Goal: Information Seeking & Learning: Learn about a topic

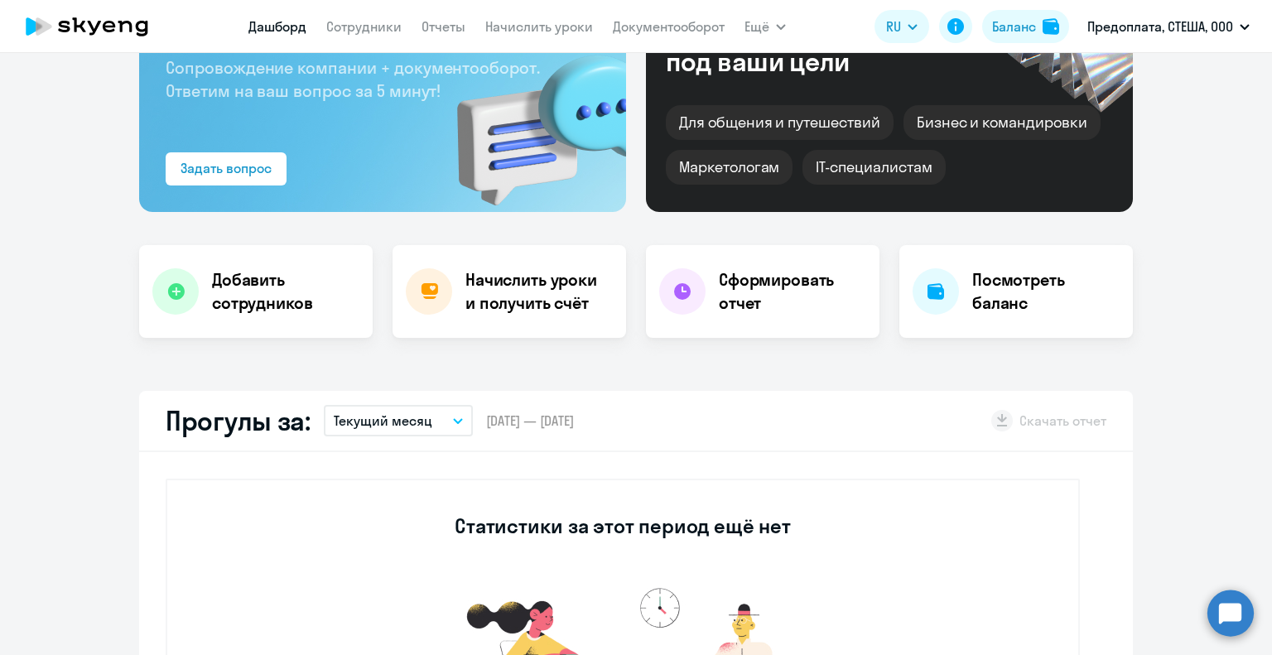
scroll to position [414, 0]
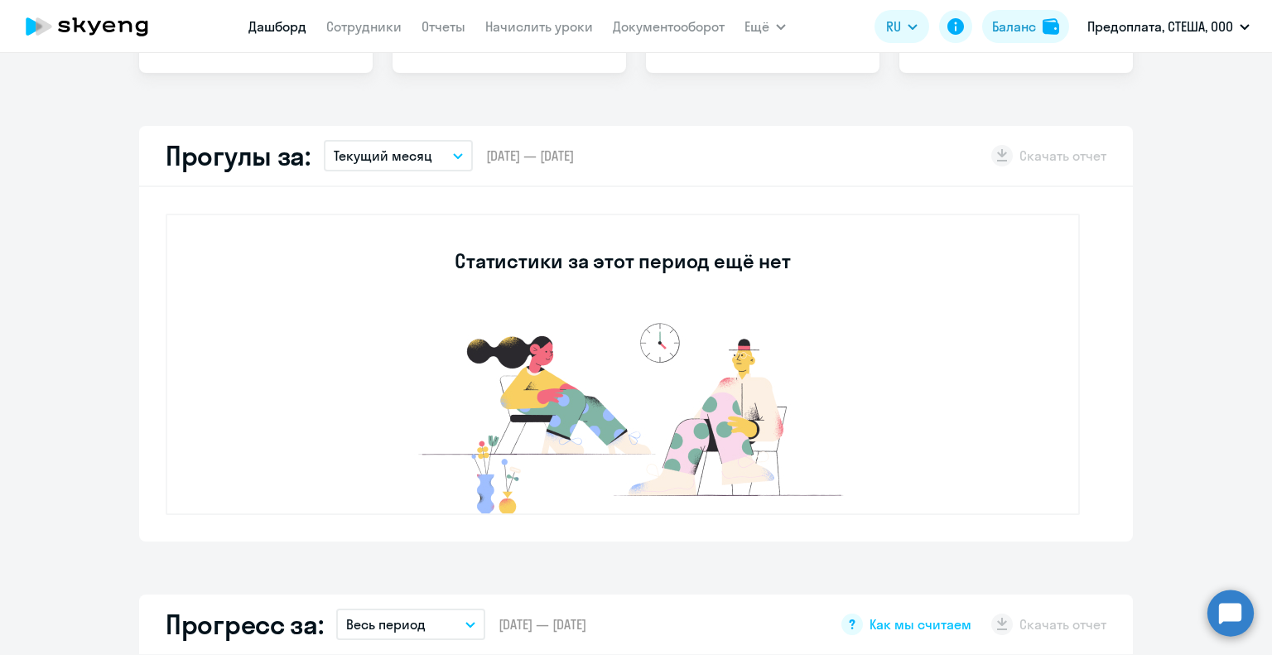
select select "30"
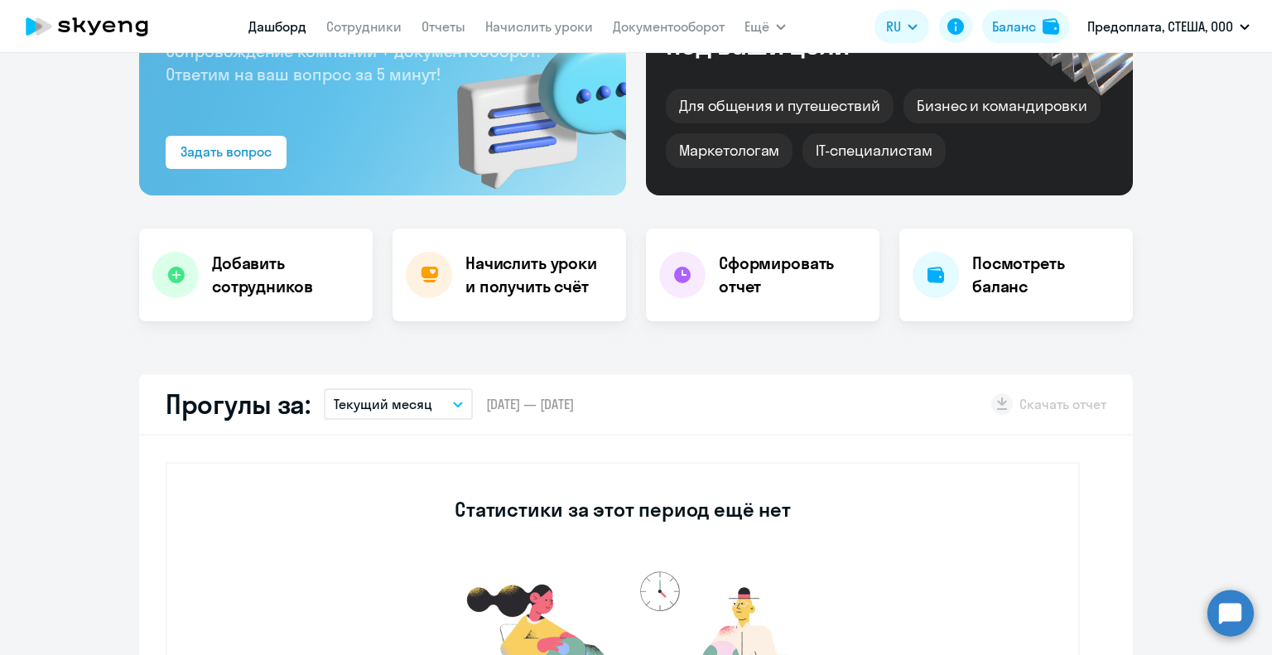
scroll to position [0, 0]
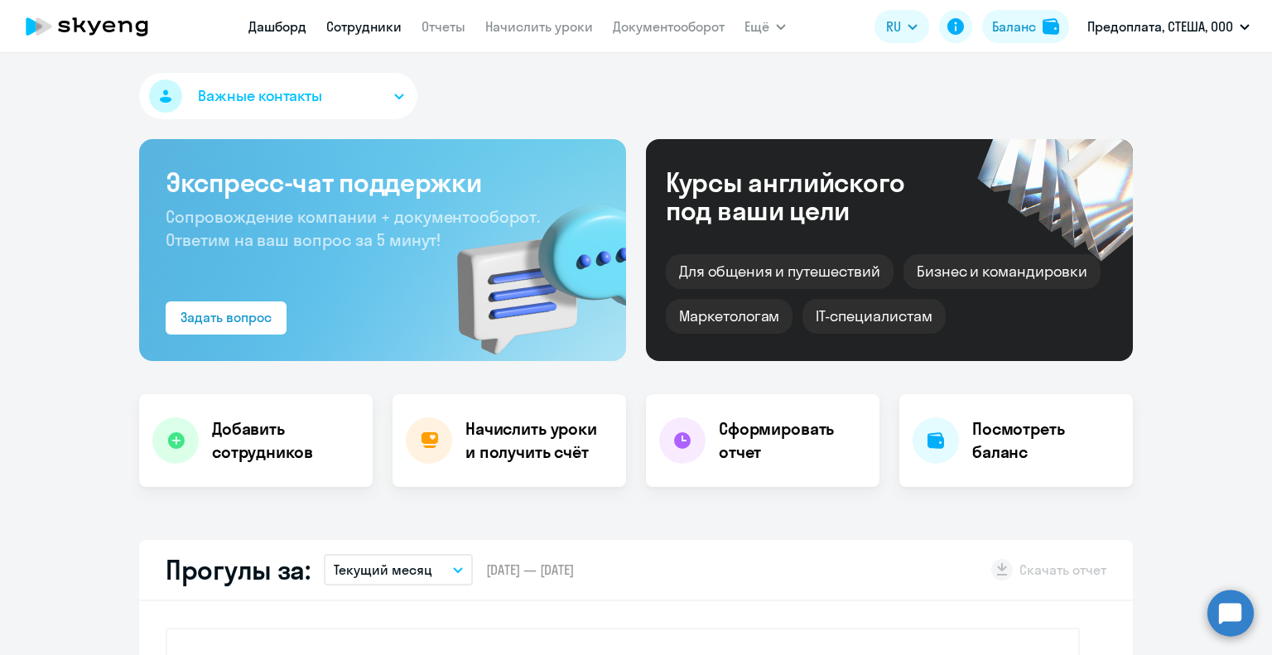
click at [376, 31] on link "Сотрудники" at bounding box center [363, 26] width 75 height 17
select select "30"
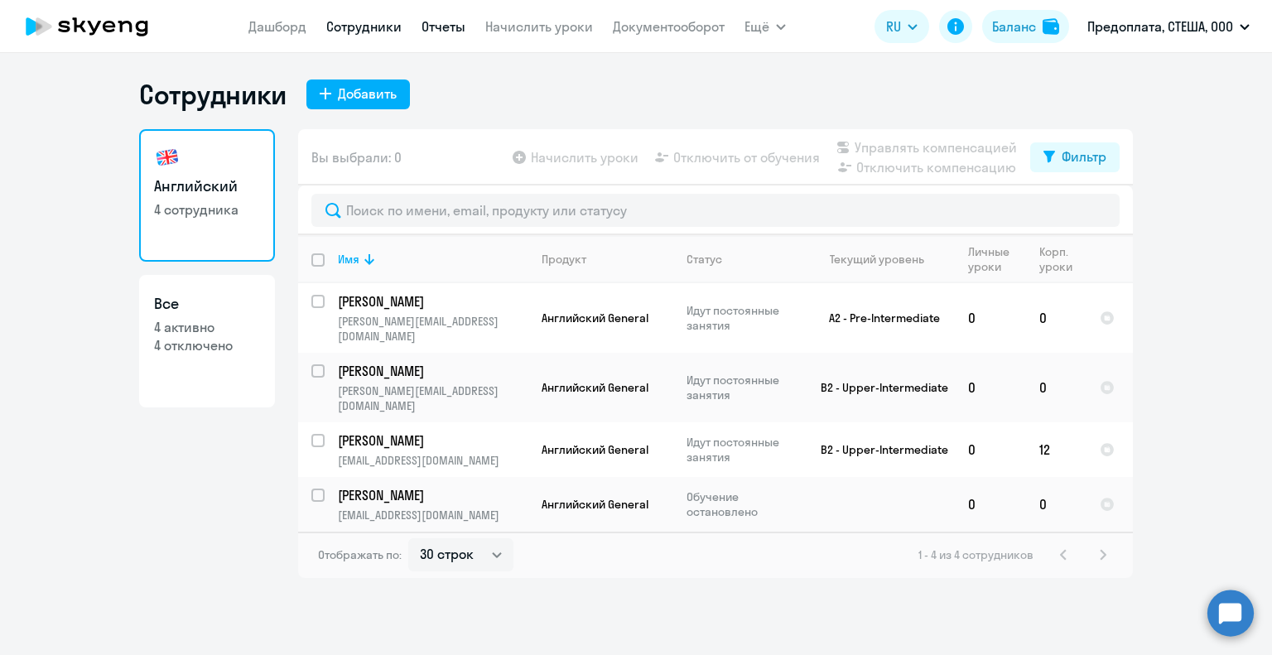
click at [446, 32] on link "Отчеты" at bounding box center [443, 26] width 44 height 17
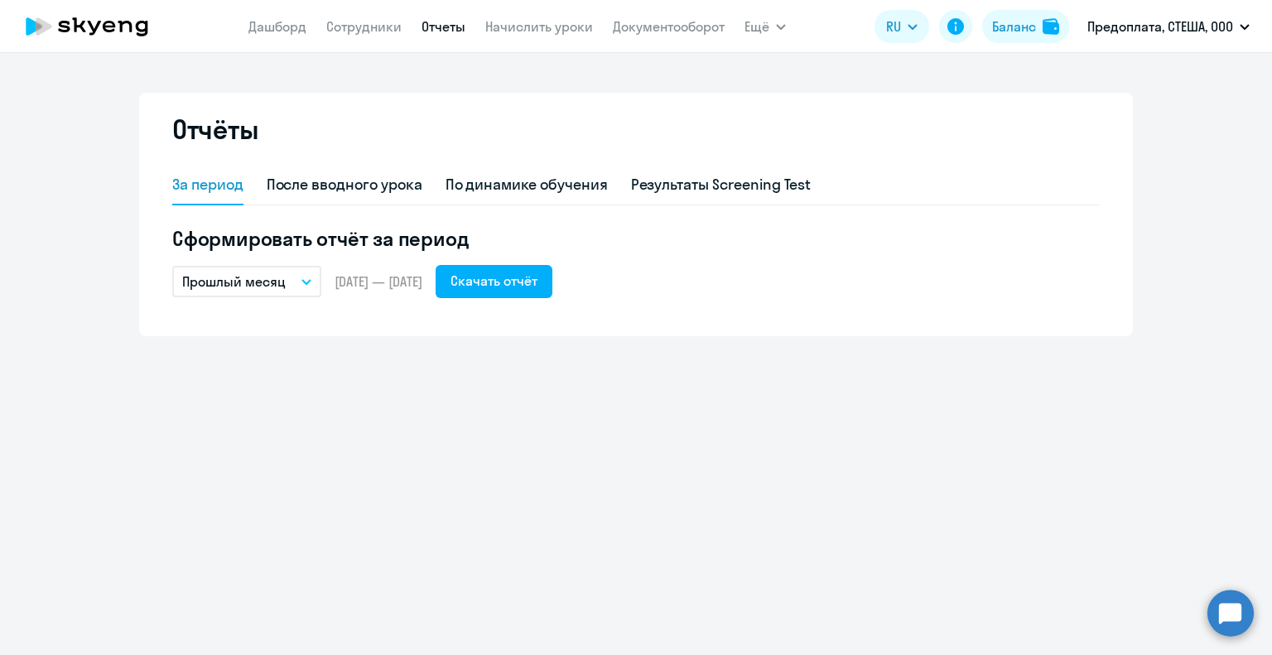
click at [306, 279] on icon "button" at bounding box center [306, 282] width 10 height 6
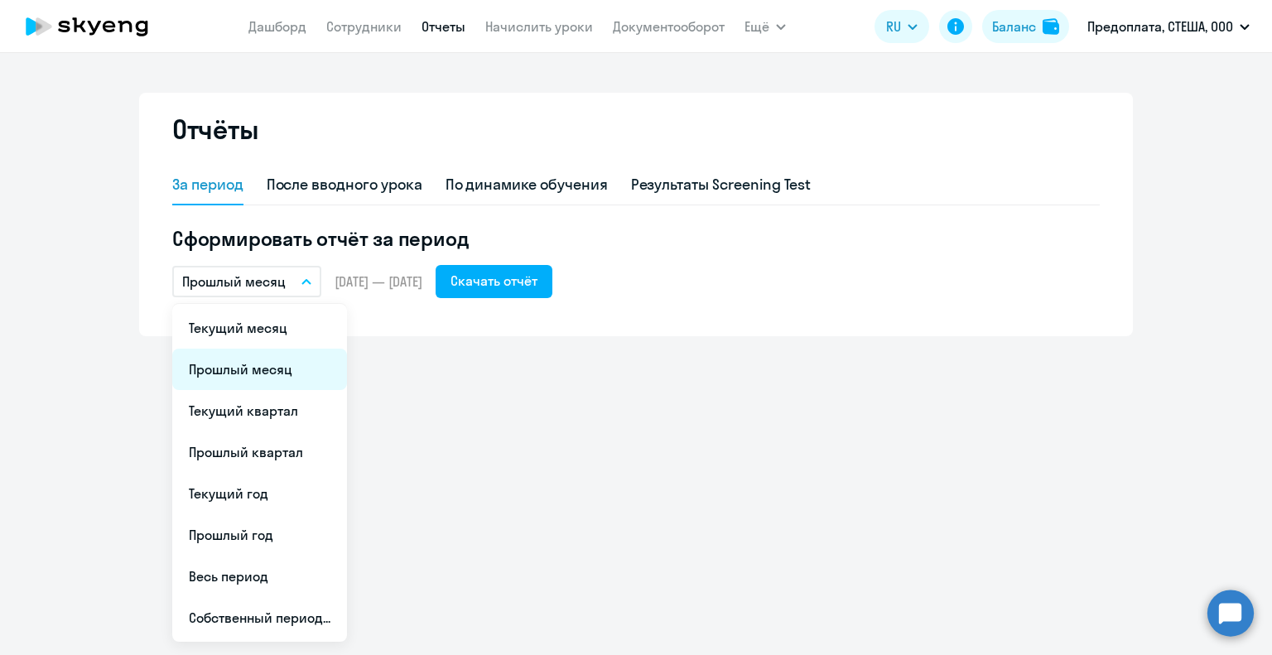
click at [292, 354] on li "Прошлый месяц" at bounding box center [259, 369] width 175 height 41
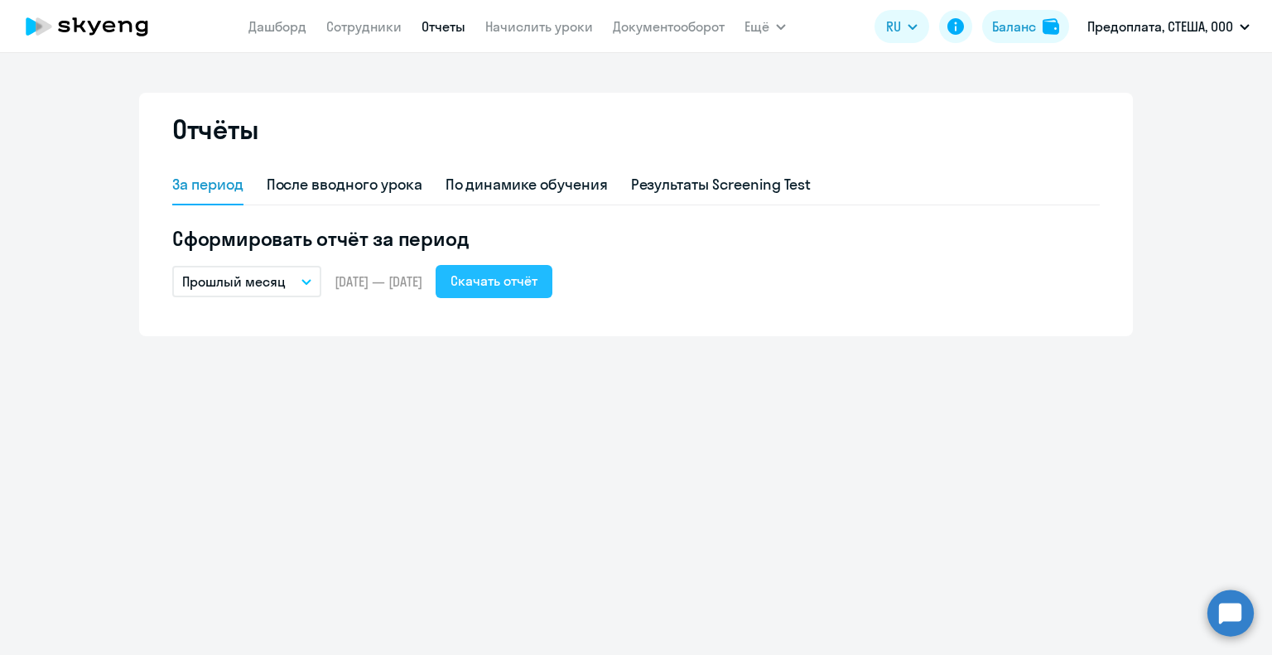
click at [523, 291] on button "Скачать отчёт" at bounding box center [494, 281] width 117 height 33
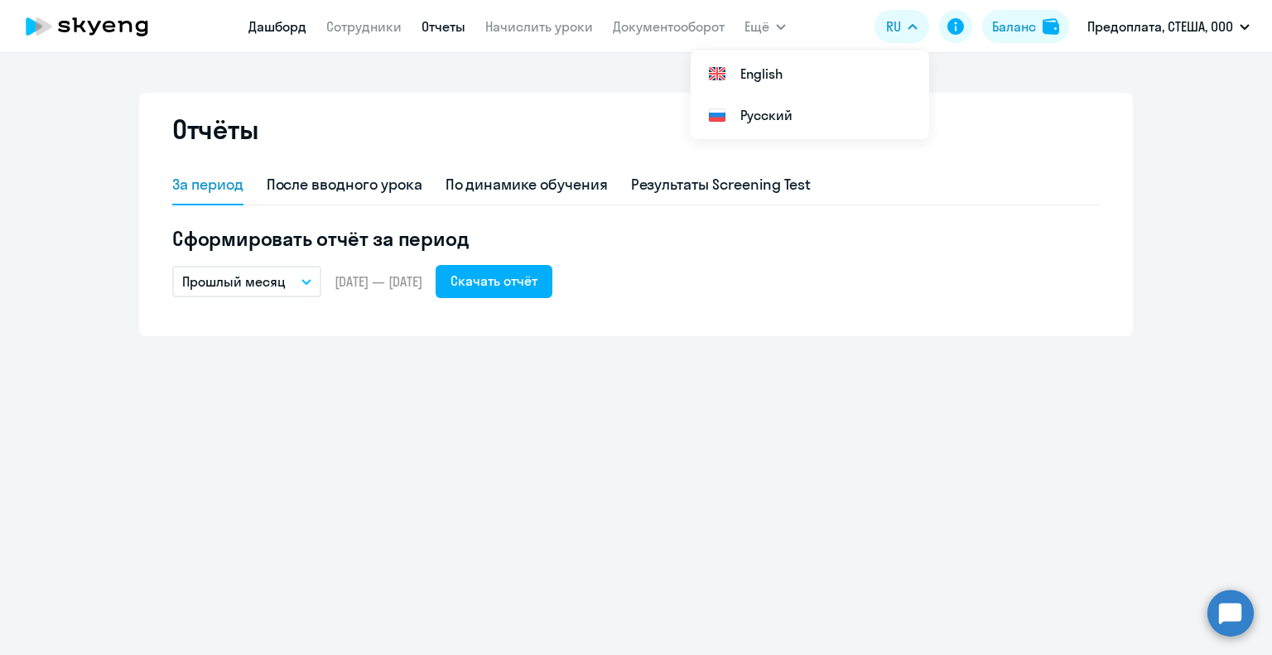
click at [296, 20] on link "Дашборд" at bounding box center [277, 26] width 58 height 17
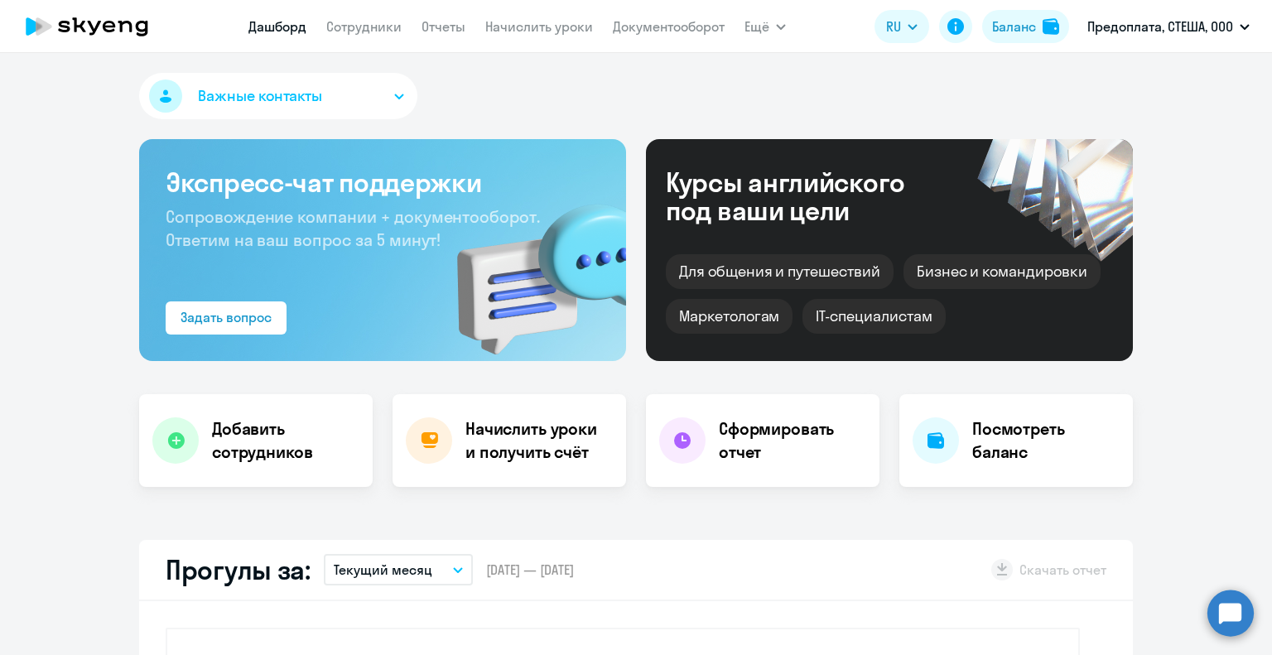
select select "30"
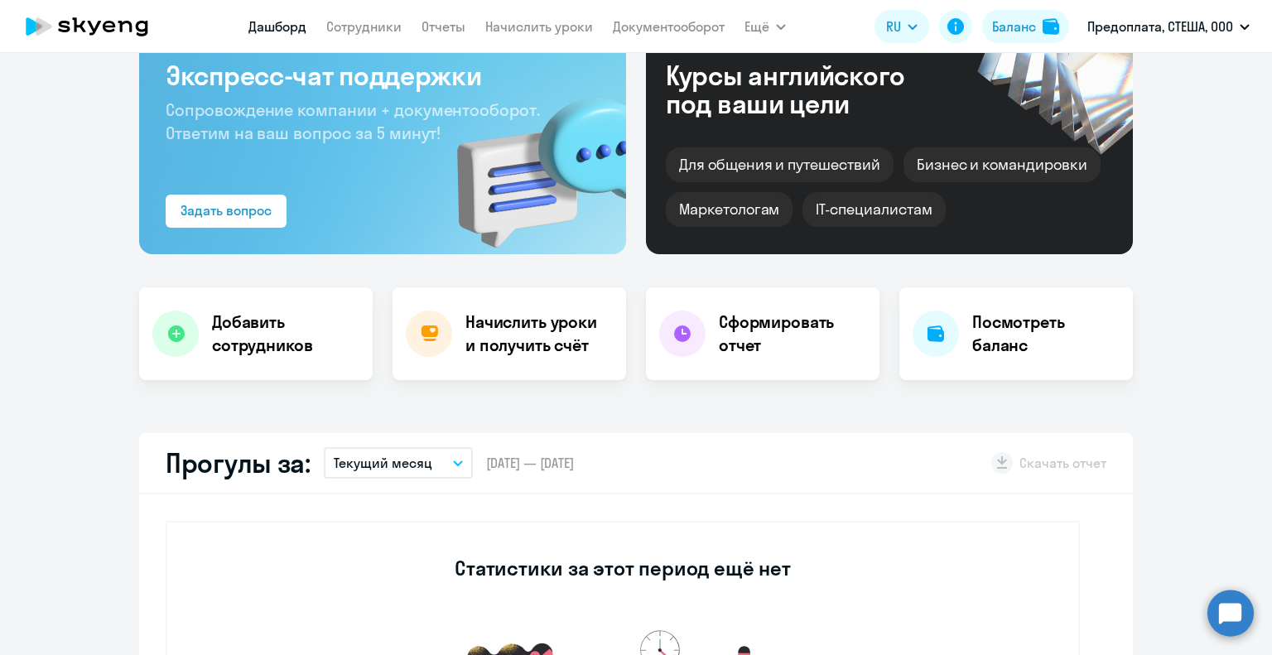
scroll to position [414, 0]
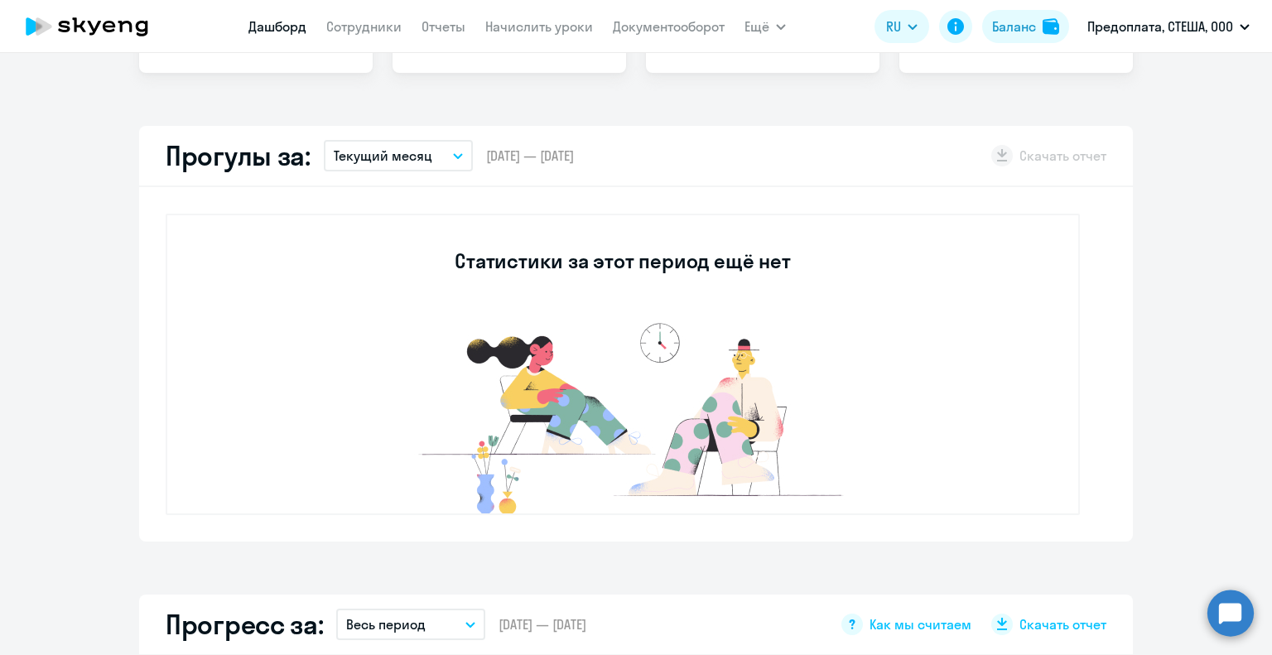
click at [440, 161] on button "Текущий месяц" at bounding box center [398, 155] width 149 height 31
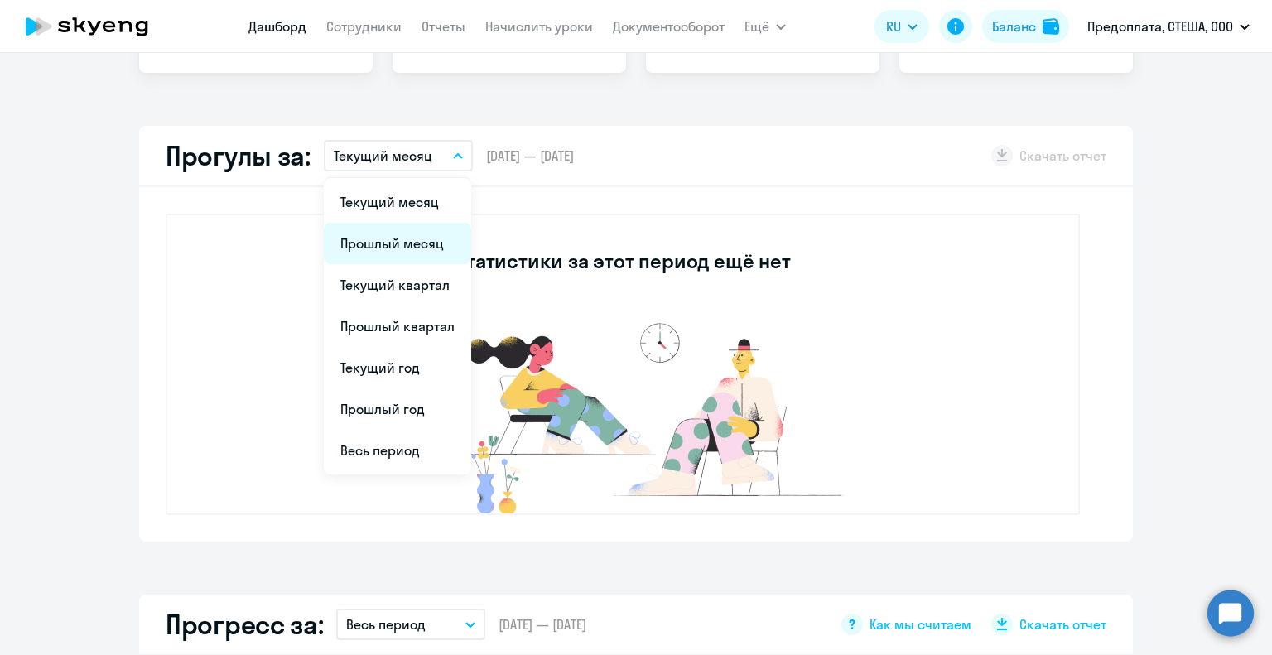
click at [417, 237] on li "Прошлый месяц" at bounding box center [397, 243] width 147 height 41
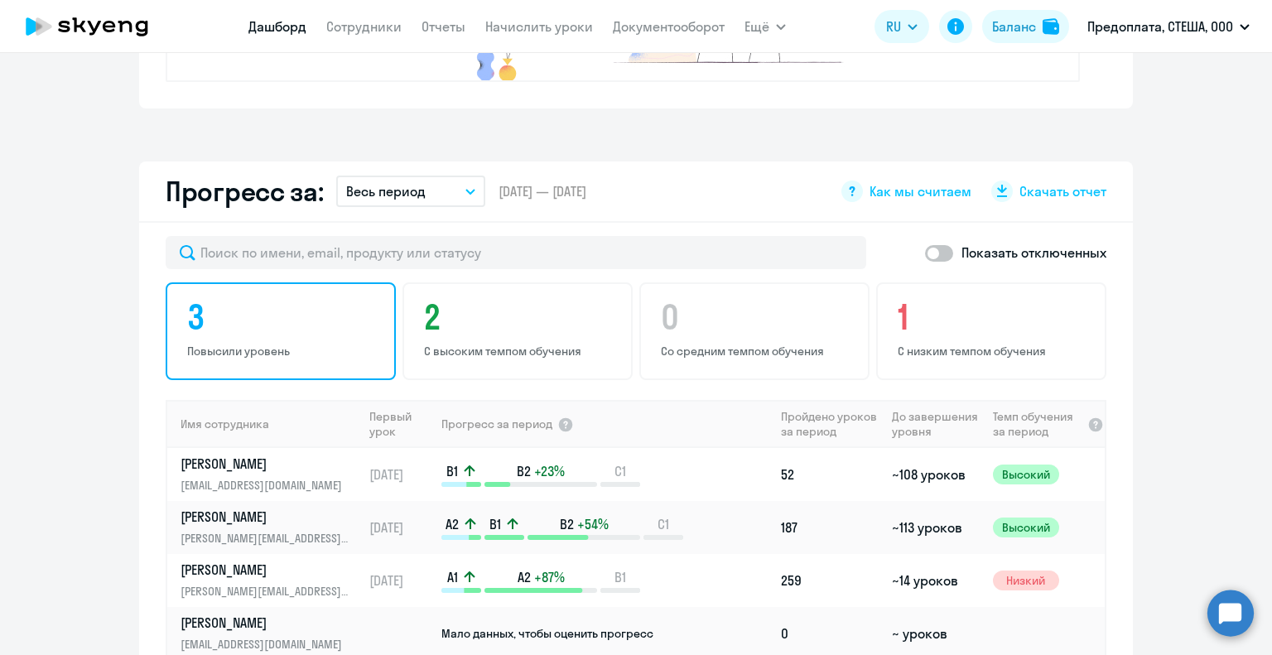
scroll to position [911, 0]
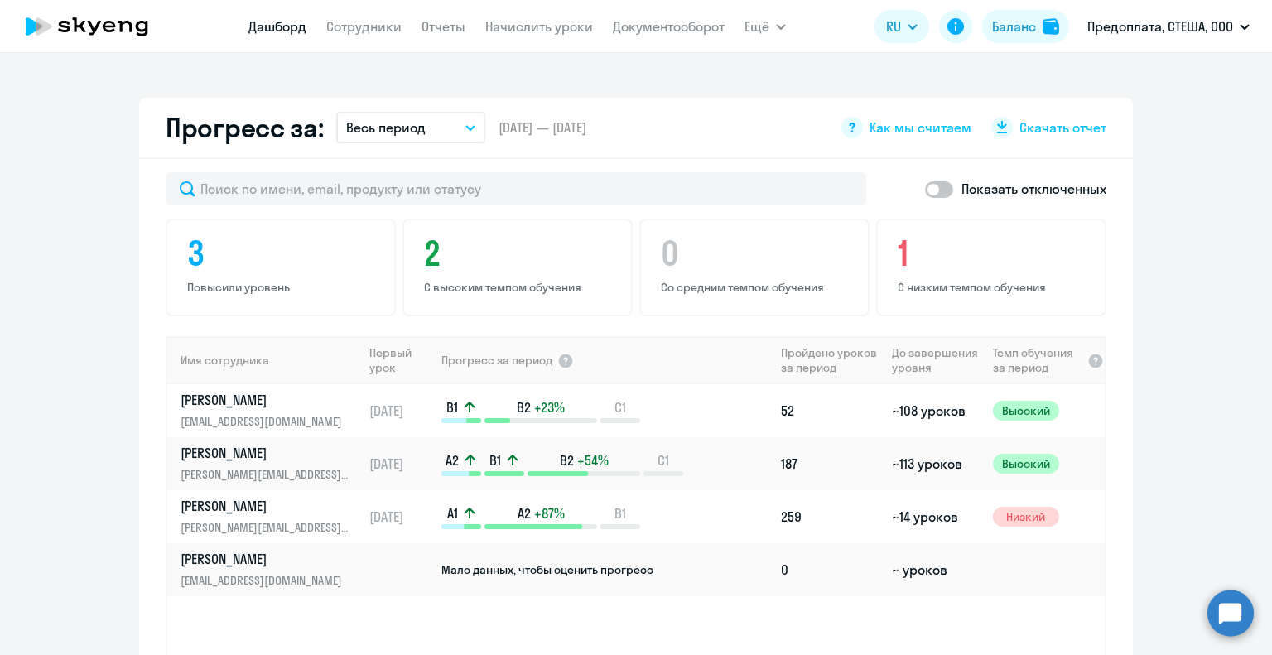
click at [440, 135] on button "Весь период" at bounding box center [410, 127] width 149 height 31
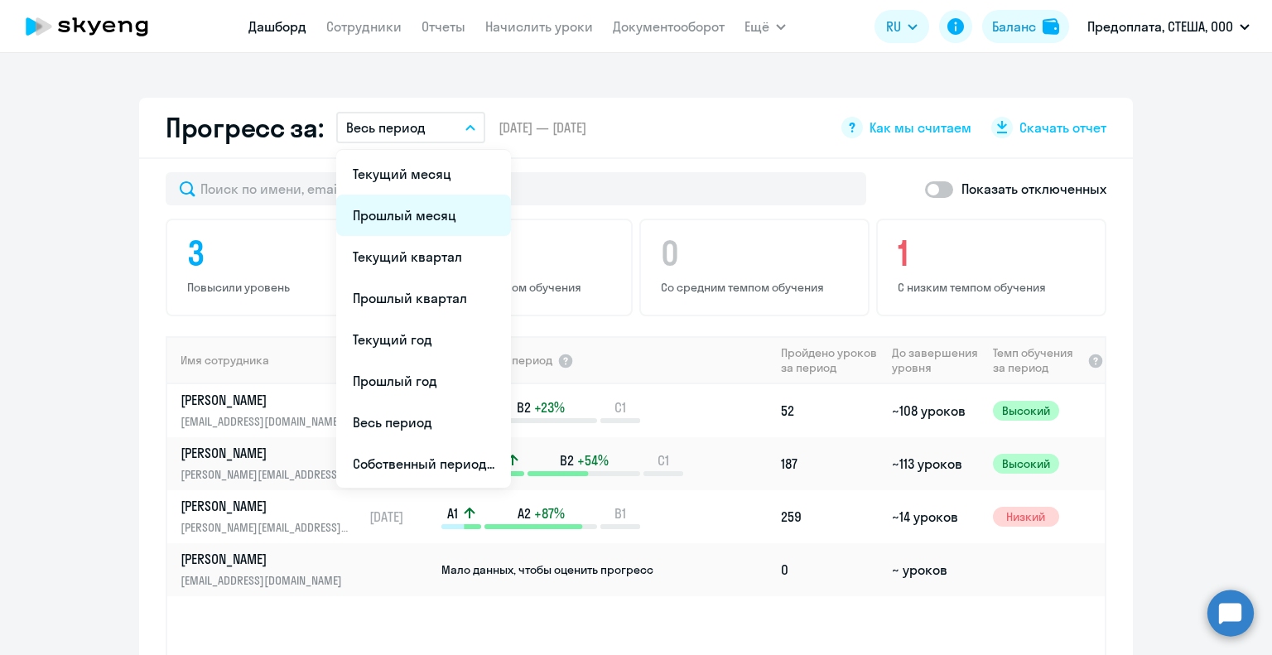
click at [440, 198] on li "Прошлый месяц" at bounding box center [423, 215] width 175 height 41
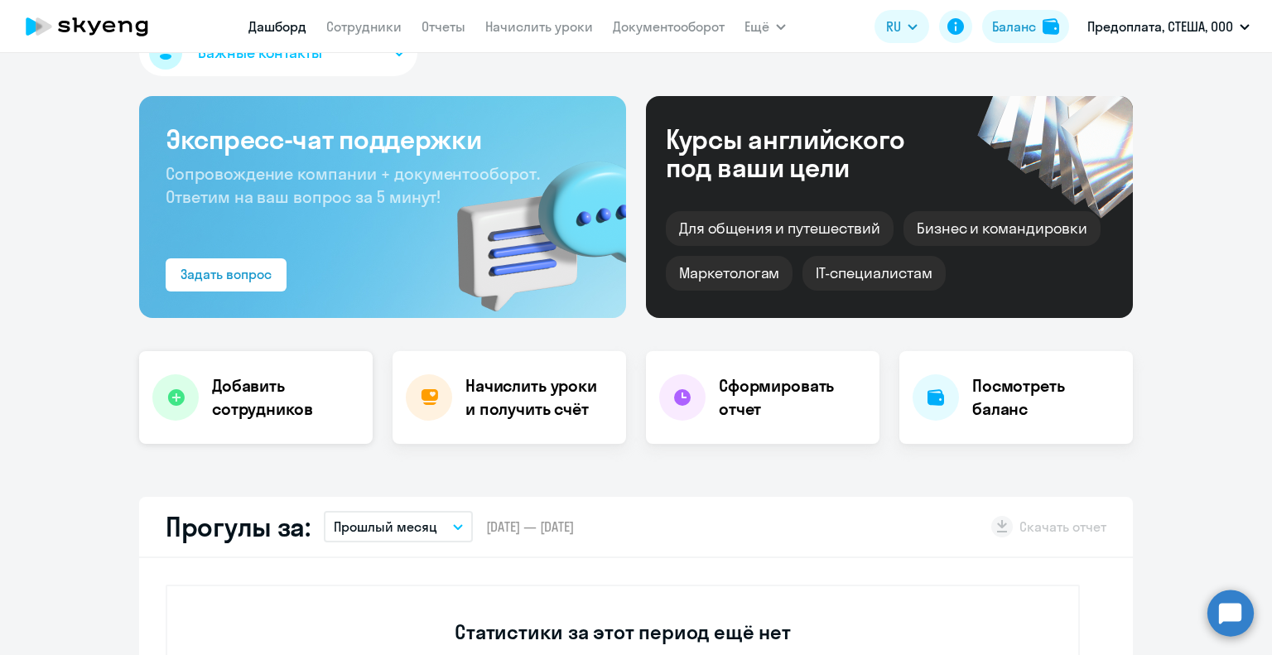
scroll to position [0, 0]
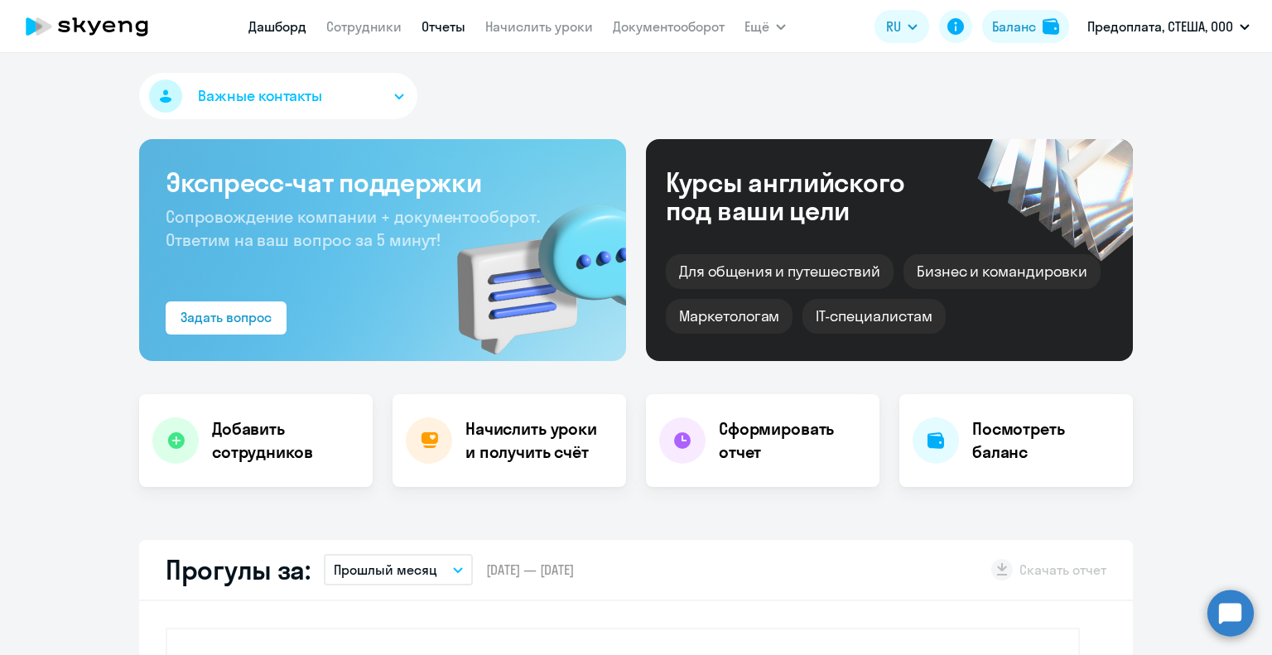
click at [458, 31] on link "Отчеты" at bounding box center [443, 26] width 44 height 17
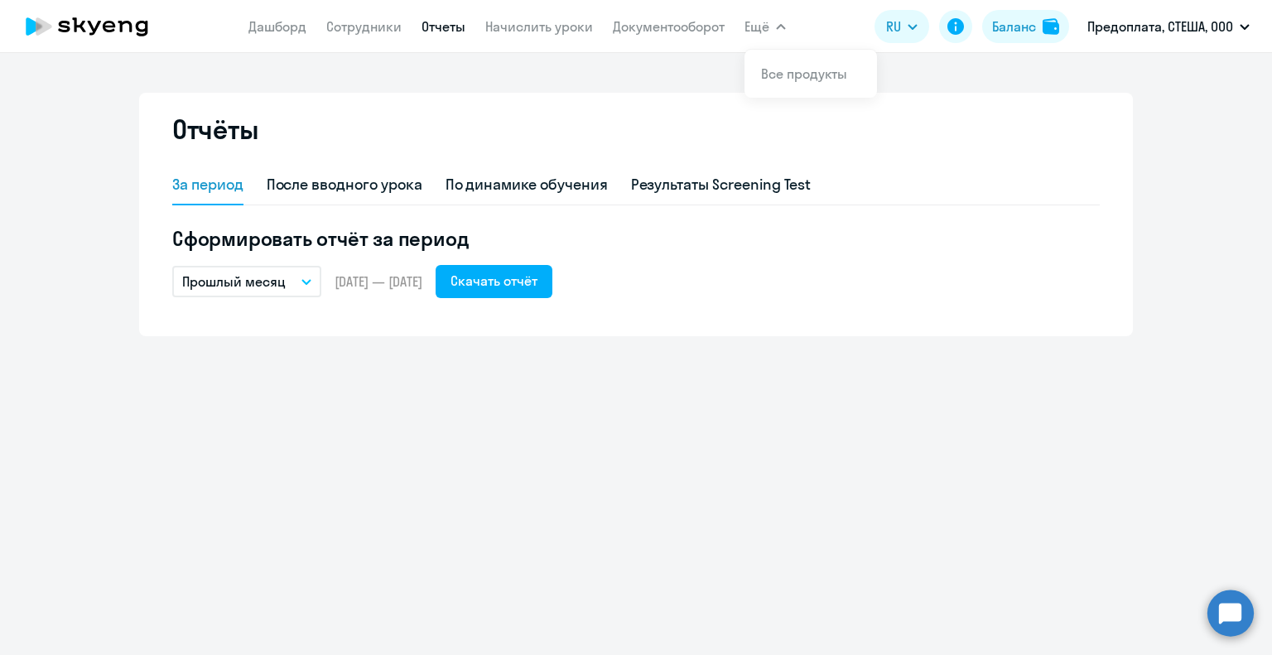
click at [762, 29] on span "Ещё" at bounding box center [756, 27] width 25 height 20
click at [385, 22] on link "Сотрудники" at bounding box center [363, 26] width 75 height 17
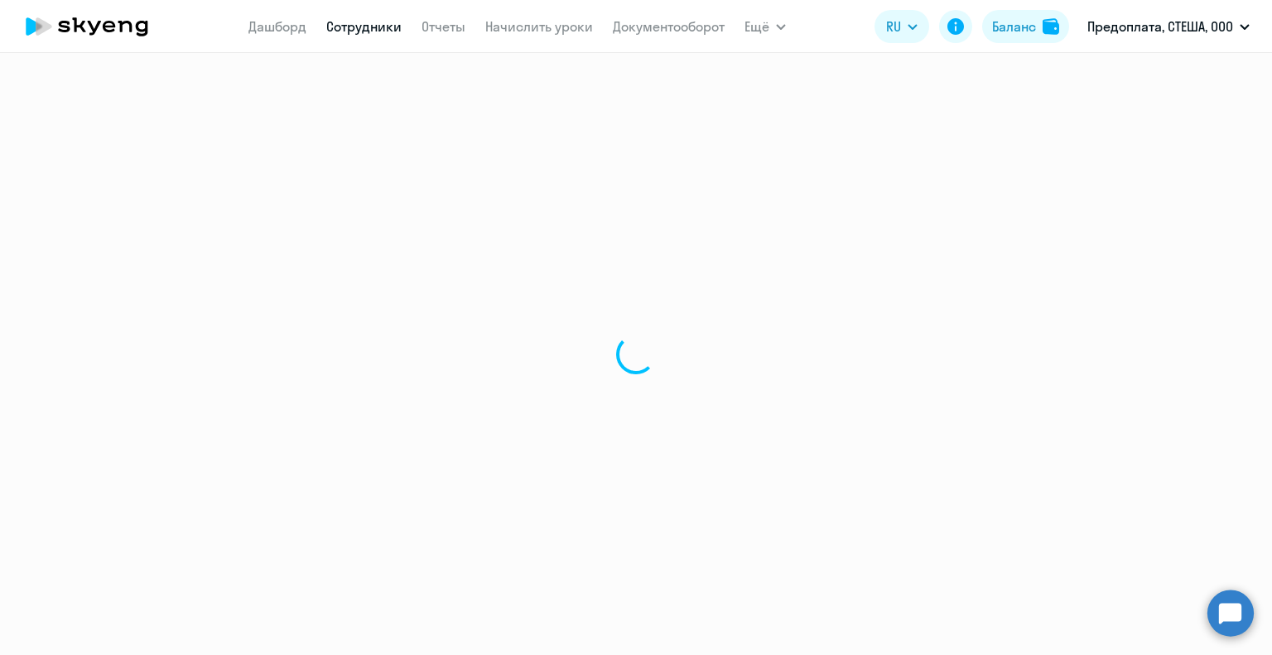
select select "30"
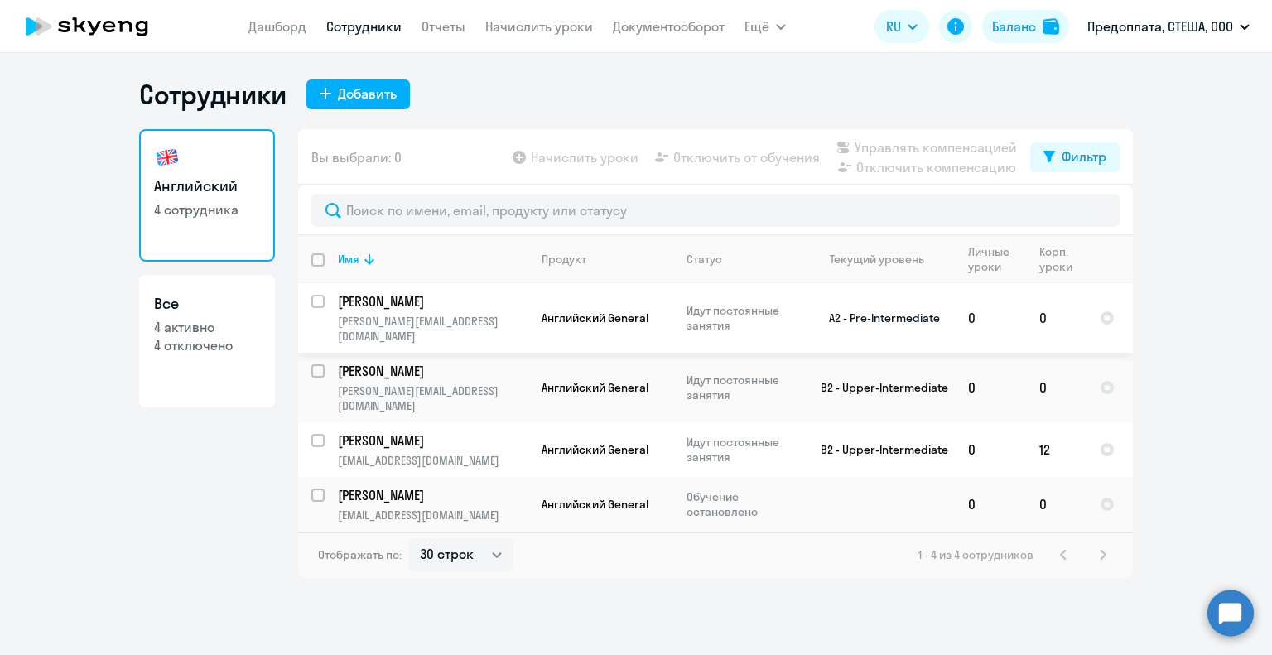
click at [404, 320] on p "[PERSON_NAME][EMAIL_ADDRESS][DOMAIN_NAME]" at bounding box center [433, 329] width 190 height 30
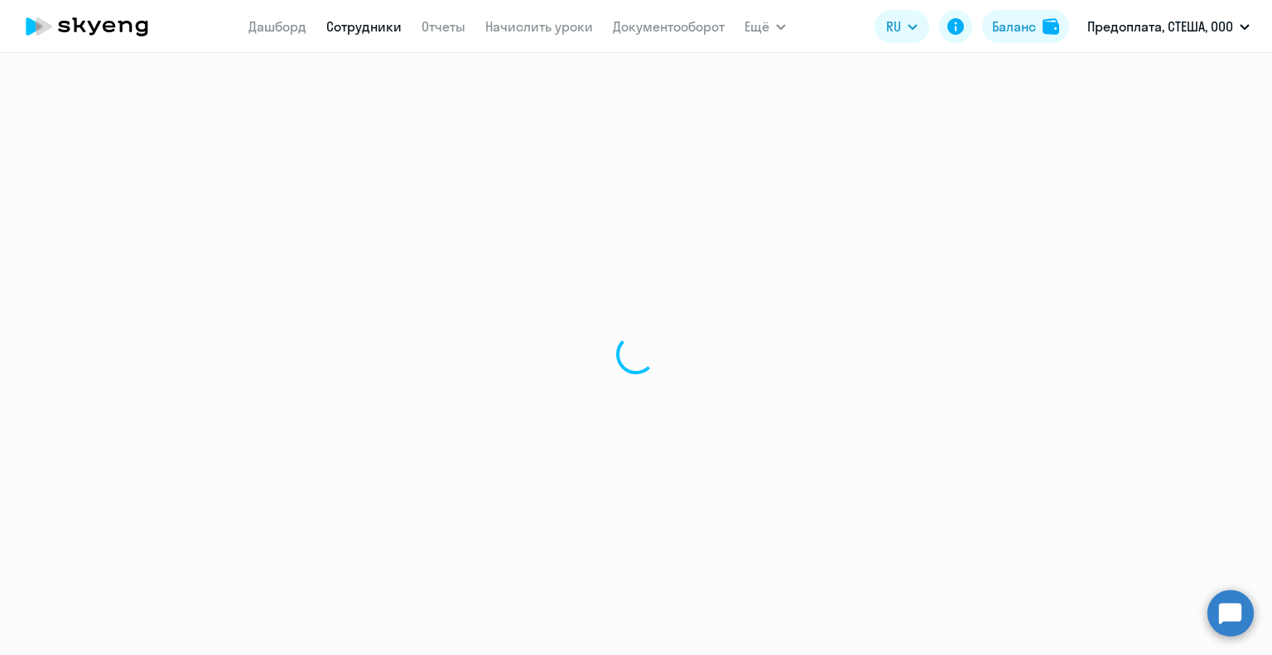
select select "english"
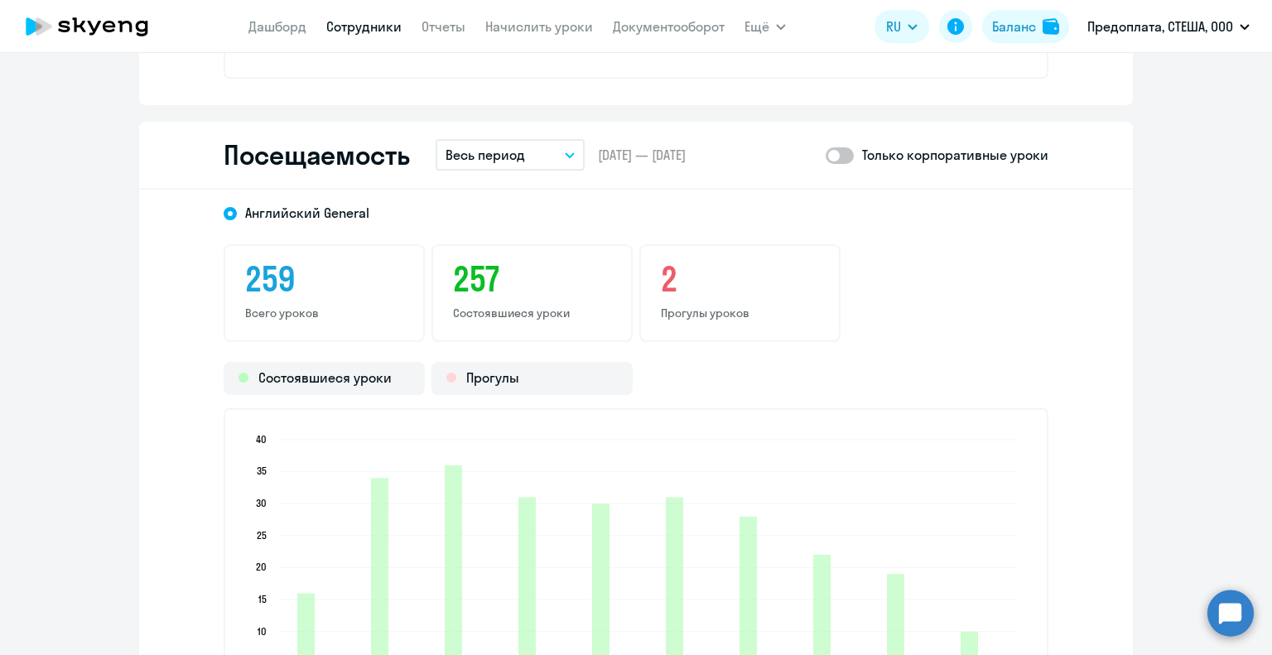
scroll to position [2070, 0]
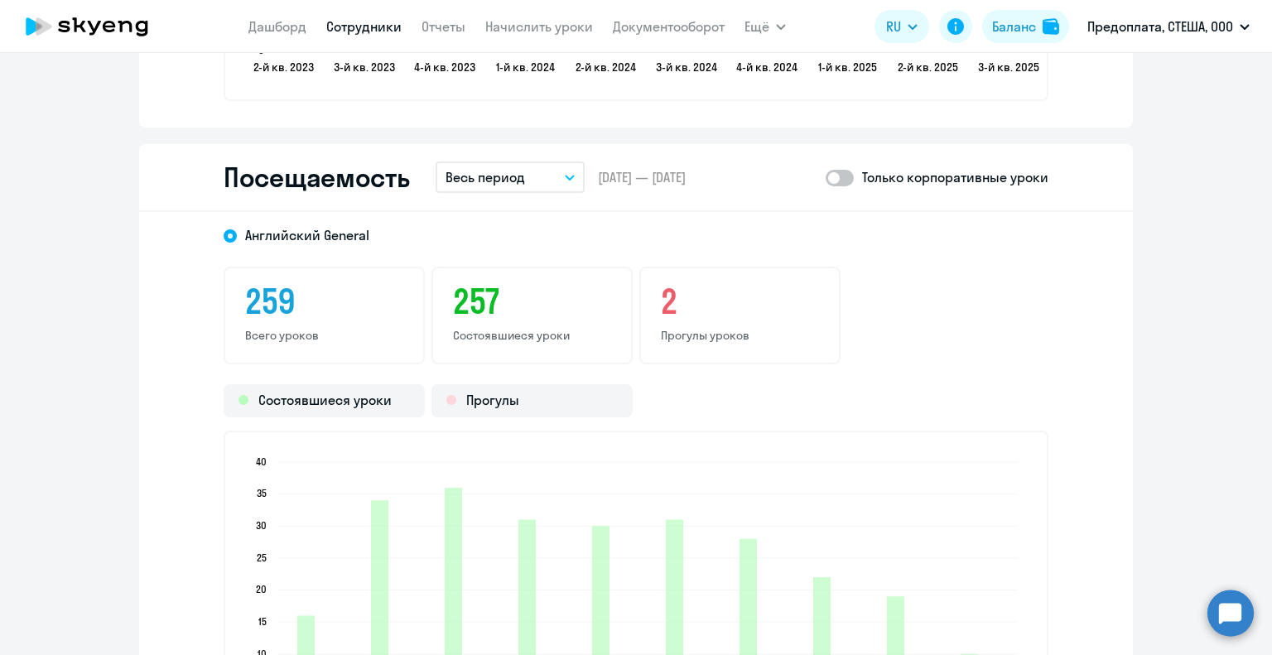
click at [556, 175] on button "Весь период" at bounding box center [510, 176] width 149 height 31
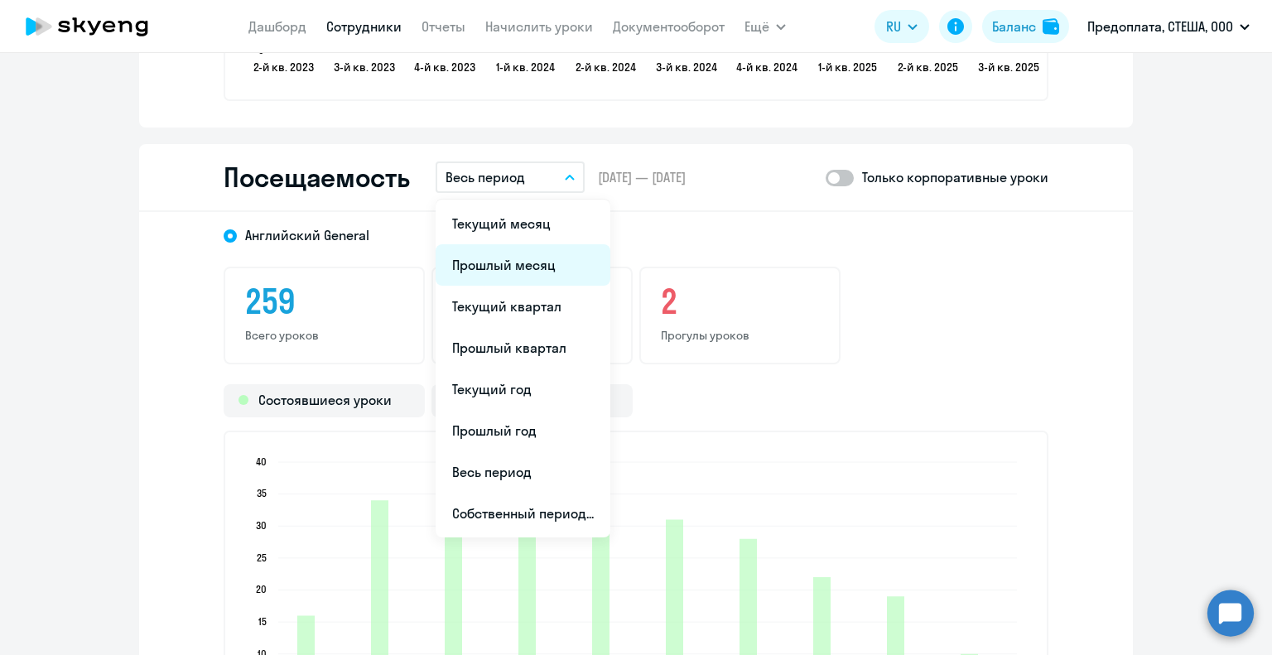
click at [533, 272] on li "Прошлый месяц" at bounding box center [523, 264] width 175 height 41
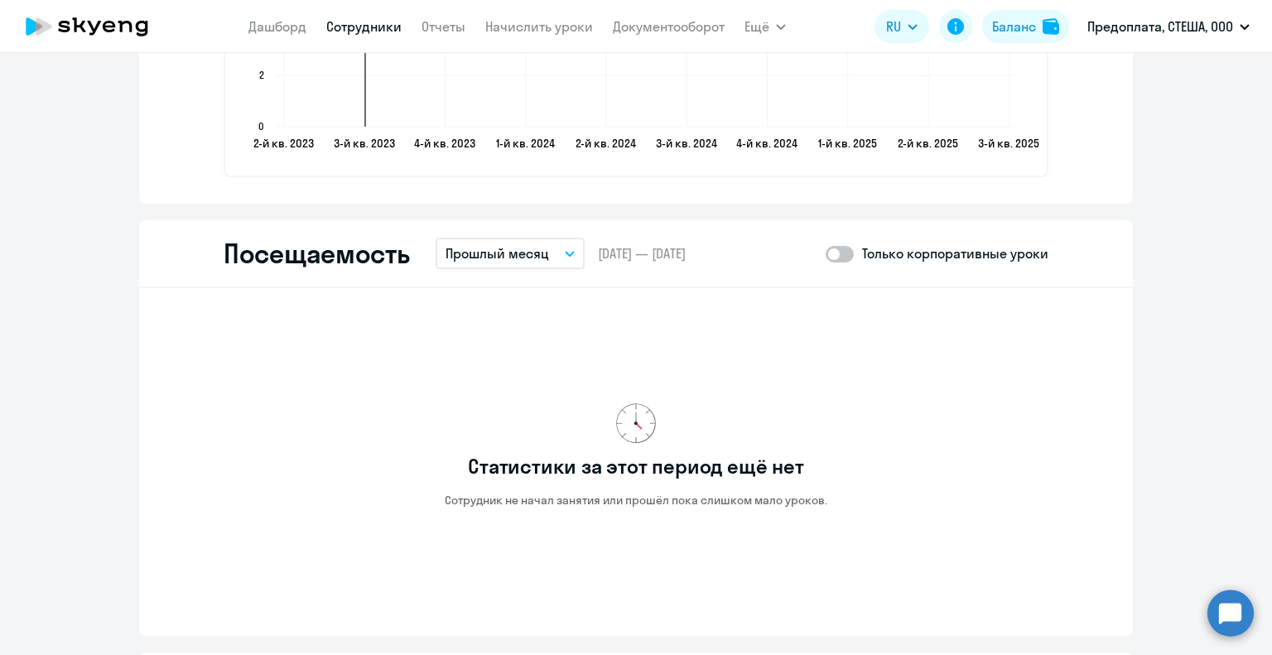
scroll to position [1904, 0]
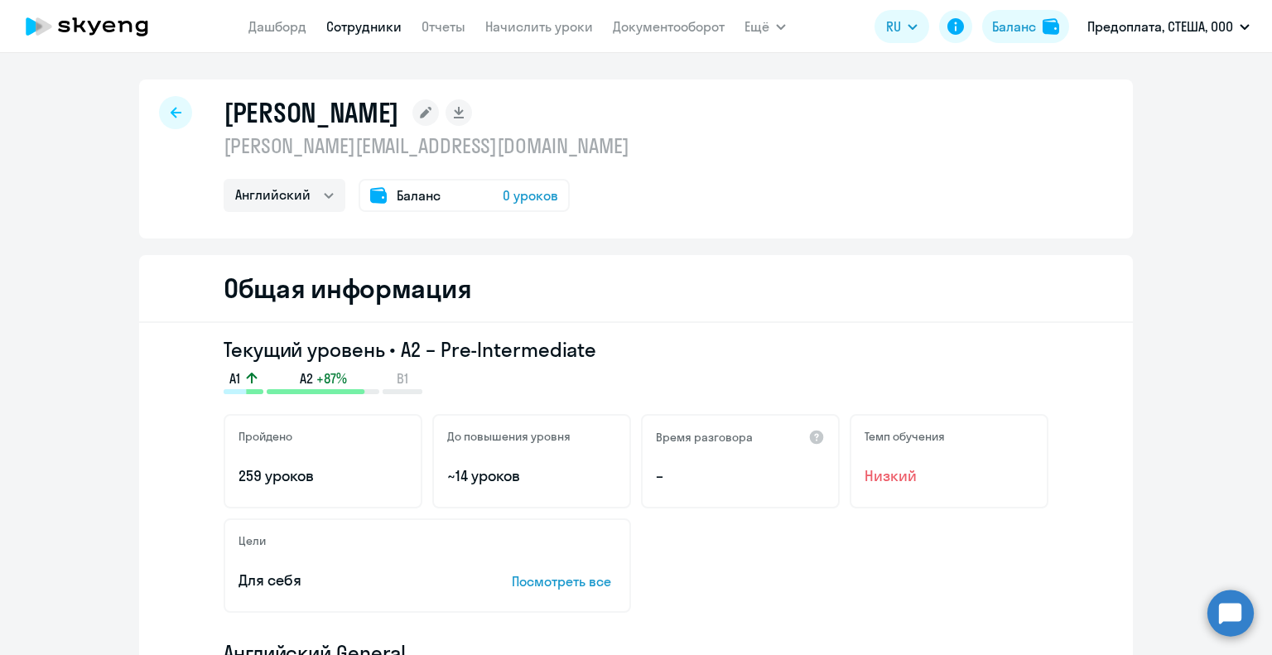
select select "30"
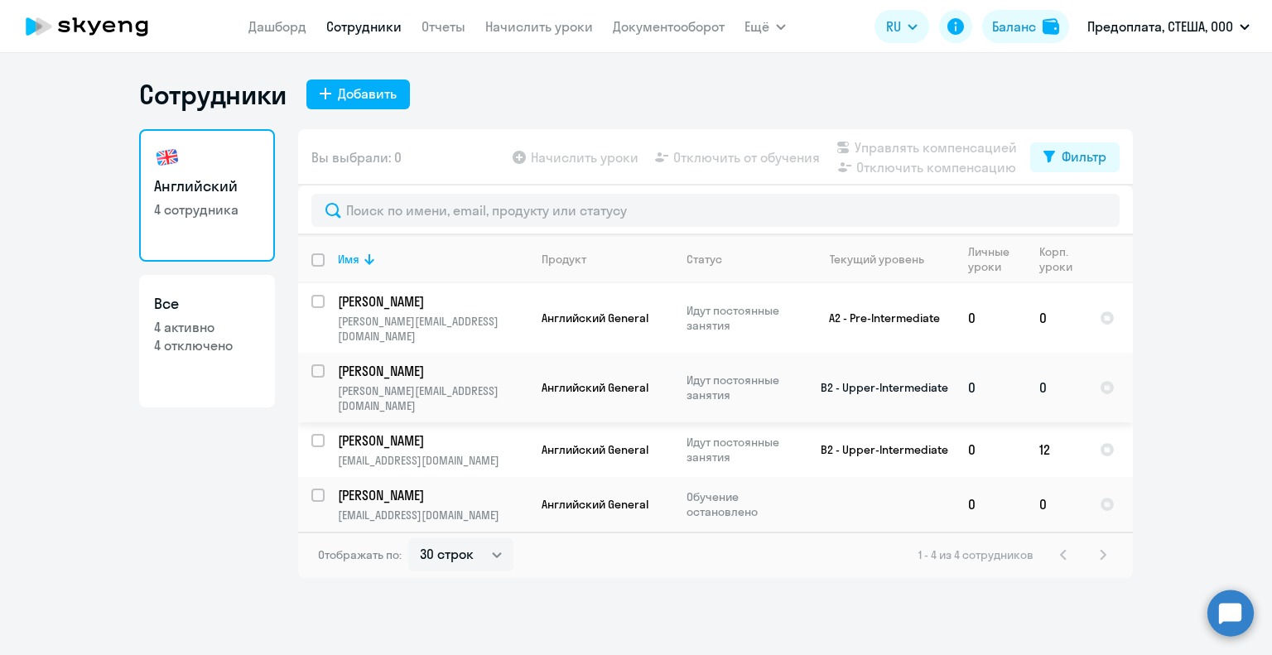
click at [508, 383] on p "[PERSON_NAME][EMAIL_ADDRESS][DOMAIN_NAME]" at bounding box center [433, 398] width 190 height 30
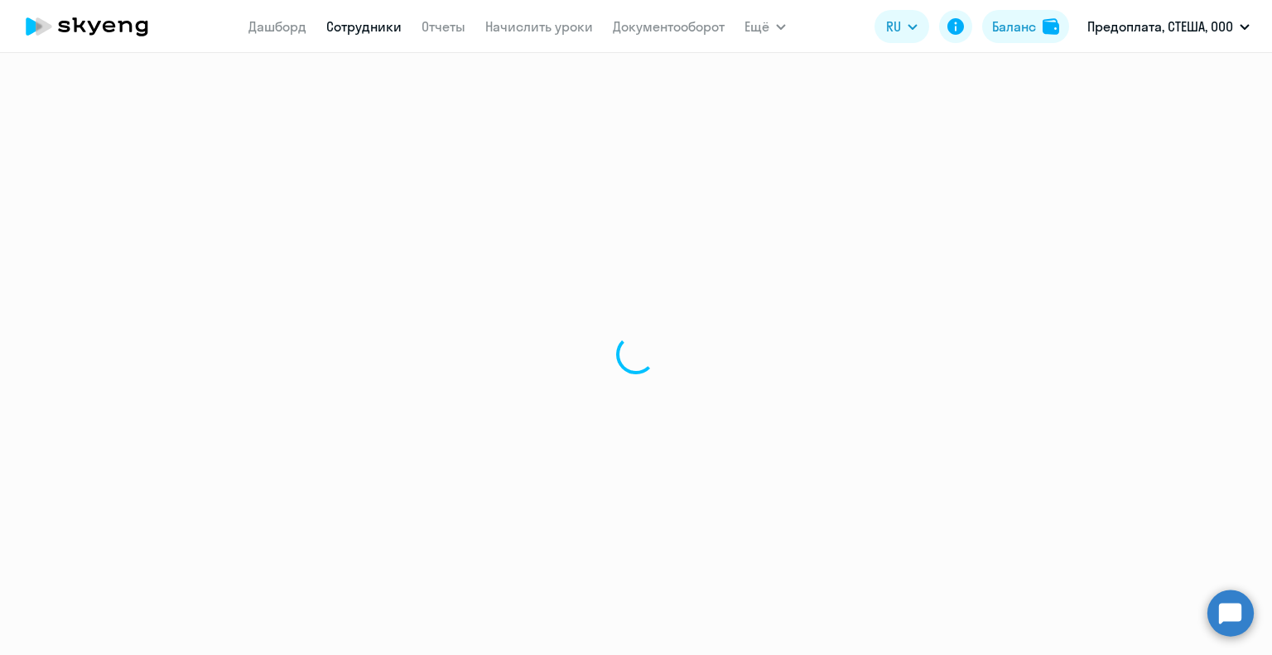
select select "english"
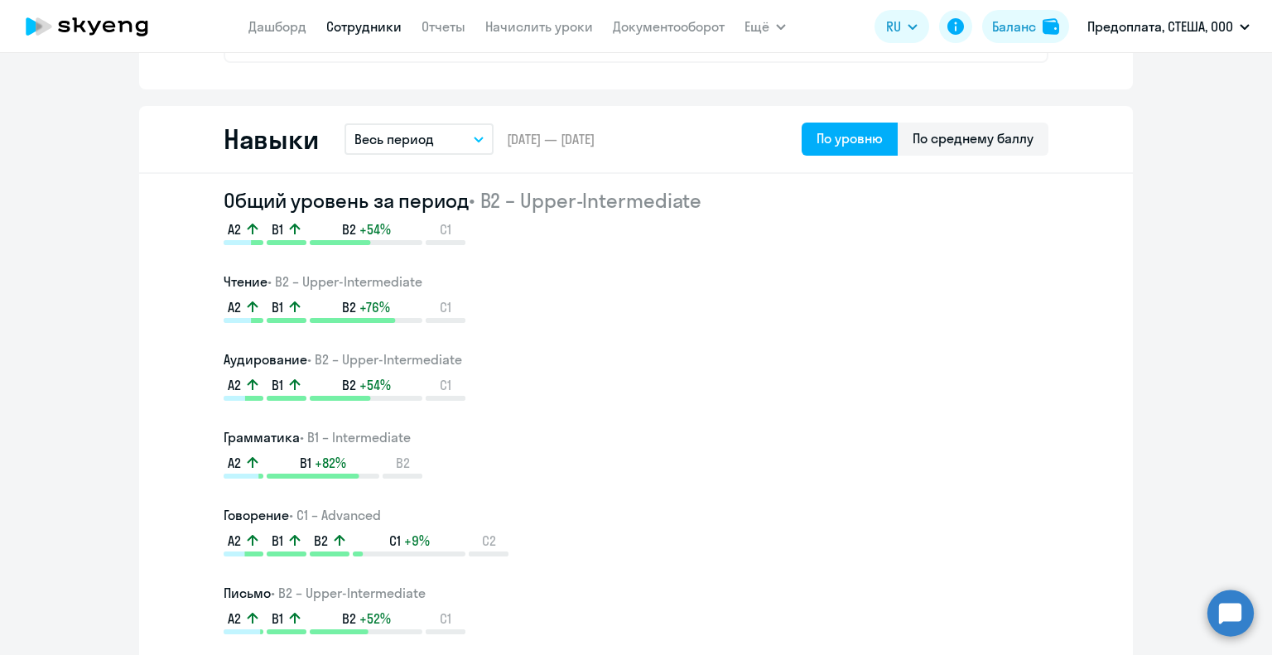
scroll to position [911, 0]
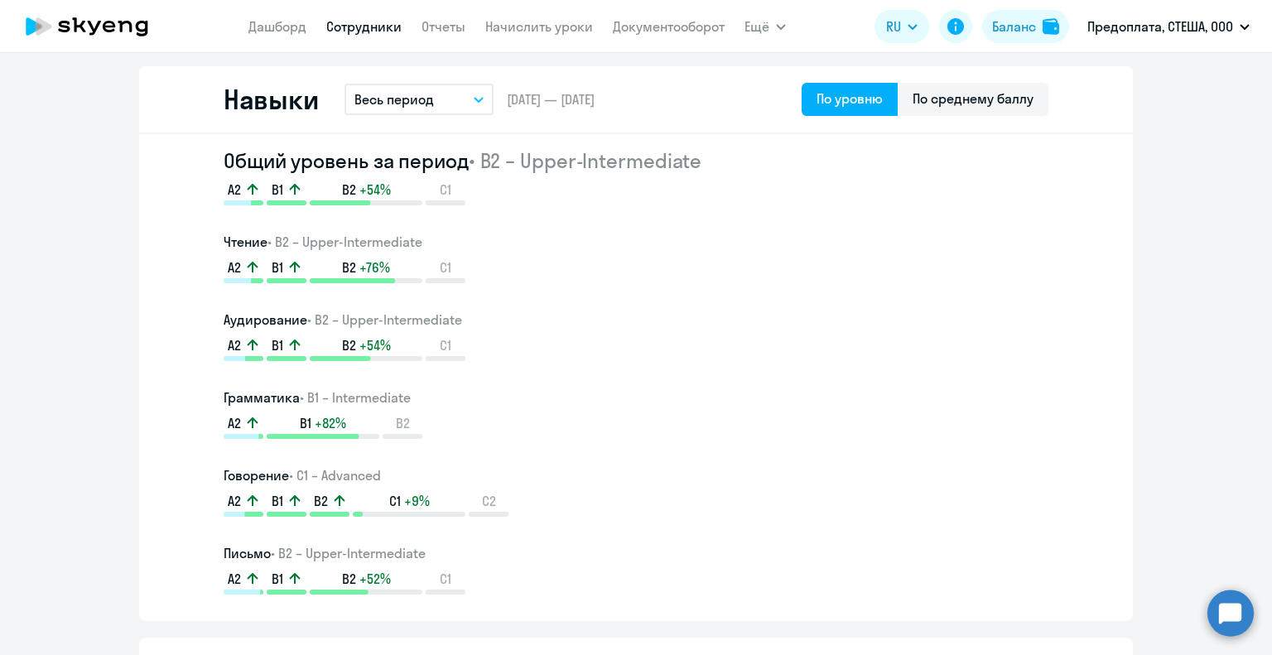
click at [441, 96] on button "Весь период" at bounding box center [418, 99] width 149 height 31
